Goal: Find specific page/section: Find specific page/section

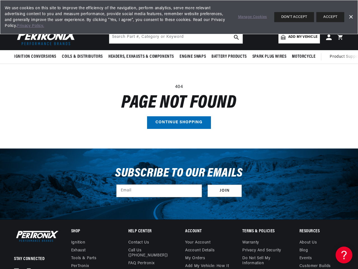
scroll to position [0, 308]
click at [179, 134] on main "404 Page not found Continue shopping" at bounding box center [179, 106] width 358 height 84
click at [36, 57] on span "Ignition Conversions" at bounding box center [35, 57] width 42 height 6
click at [82, 57] on span "Coils & Distributors" at bounding box center [82, 57] width 41 height 6
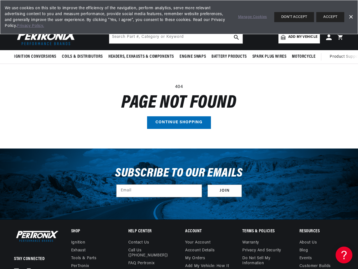
click at [141, 57] on span "Headers, Exhausts & Components" at bounding box center [141, 57] width 66 height 6
